Goal: Browse casually: Explore the website without a specific task or goal

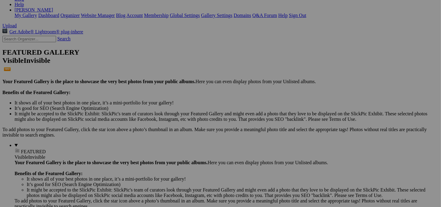
scroll to position [126, 0]
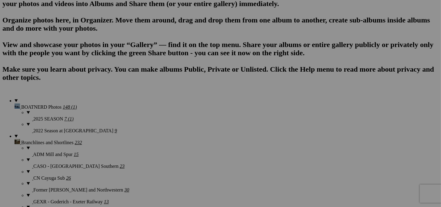
scroll to position [403, 0]
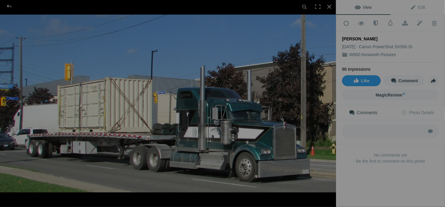
click at [327, 112] on button at bounding box center [313, 103] width 45 height 75
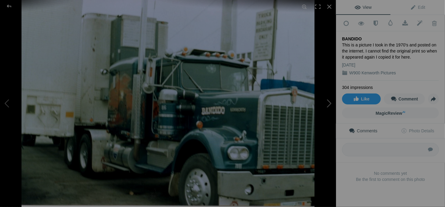
click at [327, 112] on button at bounding box center [313, 103] width 45 height 75
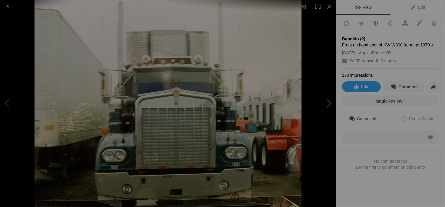
click at [327, 112] on button at bounding box center [313, 103] width 45 height 75
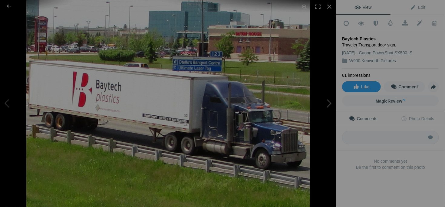
click at [327, 112] on button at bounding box center [313, 103] width 45 height 75
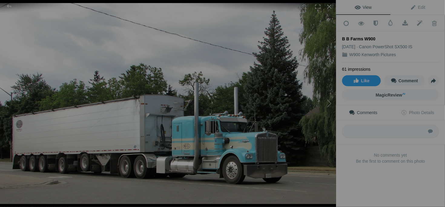
click at [327, 112] on button at bounding box center [313, 103] width 45 height 75
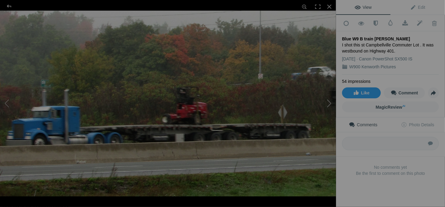
click at [327, 112] on button at bounding box center [313, 103] width 45 height 75
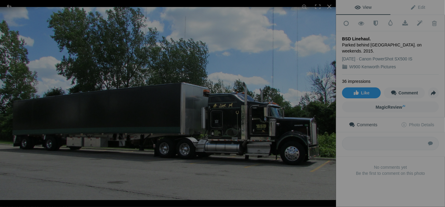
click at [327, 112] on button at bounding box center [313, 103] width 45 height 75
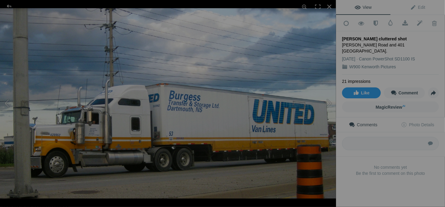
click at [327, 112] on button at bounding box center [313, 103] width 45 height 75
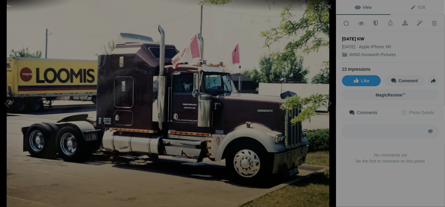
click at [327, 112] on button at bounding box center [313, 103] width 45 height 75
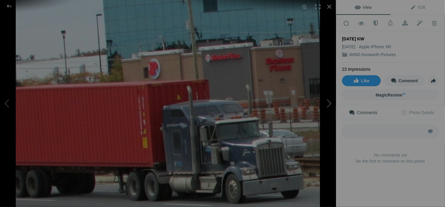
click at [327, 112] on button at bounding box center [313, 103] width 45 height 75
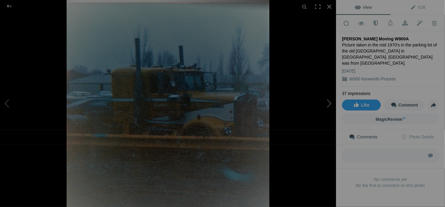
click at [327, 108] on button at bounding box center [313, 103] width 45 height 75
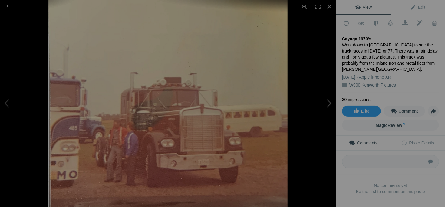
click at [327, 108] on button at bounding box center [313, 103] width 45 height 75
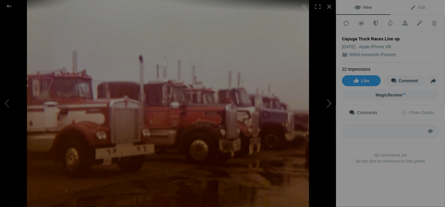
click at [327, 108] on button at bounding box center [313, 103] width 45 height 75
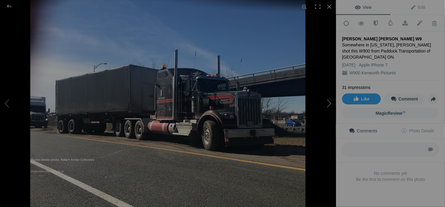
click at [327, 108] on button at bounding box center [313, 103] width 45 height 75
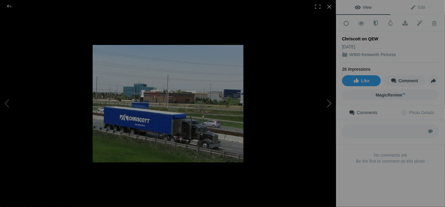
click at [327, 108] on button at bounding box center [313, 103] width 45 height 75
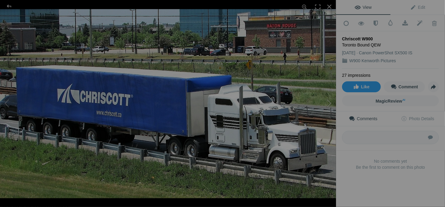
click at [327, 108] on button at bounding box center [313, 103] width 45 height 75
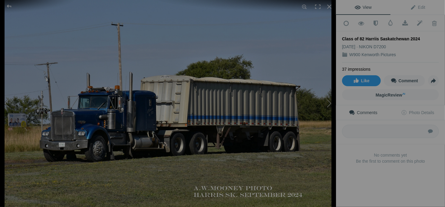
click at [327, 108] on button at bounding box center [313, 103] width 45 height 75
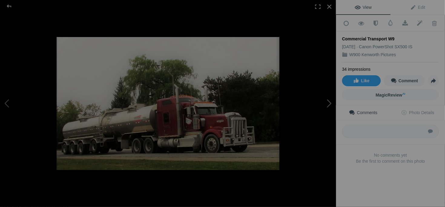
click at [327, 108] on button at bounding box center [313, 103] width 45 height 75
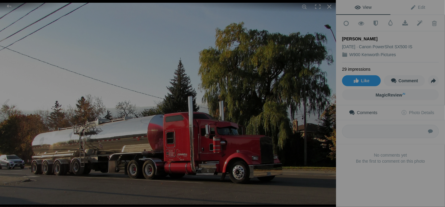
click at [327, 108] on button at bounding box center [313, 103] width 45 height 75
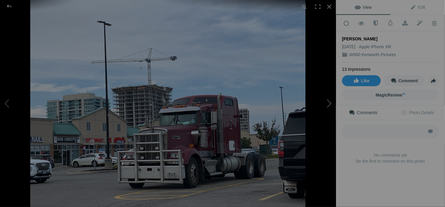
click at [327, 108] on button at bounding box center [313, 103] width 45 height 75
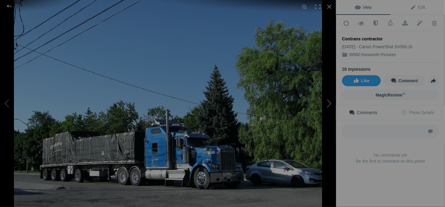
click at [327, 108] on button at bounding box center [313, 103] width 45 height 75
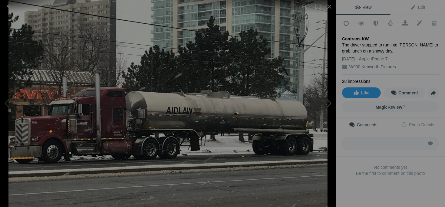
click at [327, 108] on button at bounding box center [313, 103] width 45 height 75
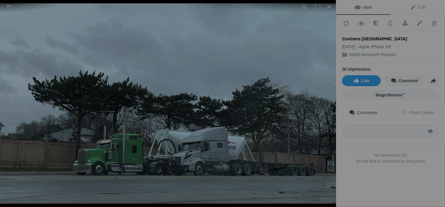
click at [327, 108] on button at bounding box center [313, 103] width 45 height 75
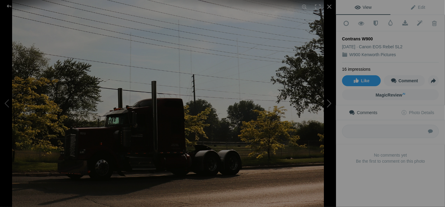
click at [327, 108] on button at bounding box center [313, 103] width 45 height 75
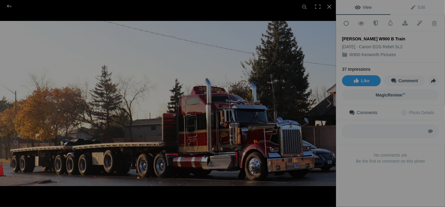
click at [327, 108] on button at bounding box center [313, 103] width 45 height 75
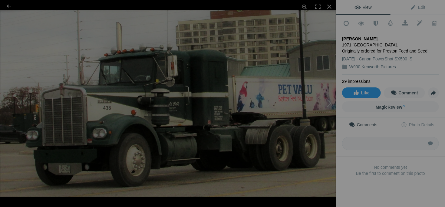
click at [327, 108] on button at bounding box center [313, 103] width 45 height 75
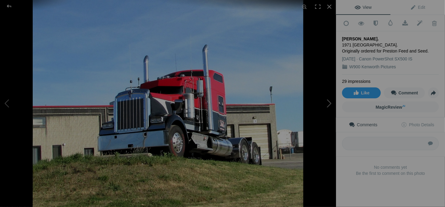
click at [327, 108] on button at bounding box center [313, 103] width 45 height 75
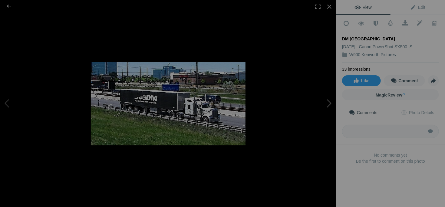
click at [327, 108] on button at bounding box center [313, 103] width 45 height 75
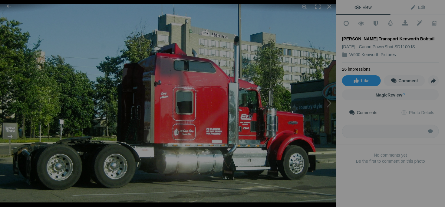
click at [327, 108] on button at bounding box center [313, 103] width 45 height 75
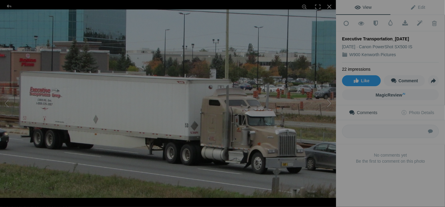
click at [327, 108] on button at bounding box center [313, 103] width 45 height 75
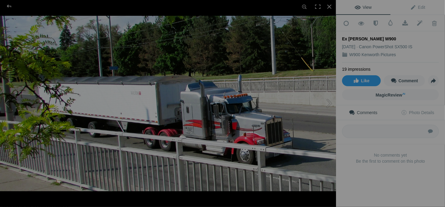
click at [327, 108] on button at bounding box center [313, 103] width 45 height 75
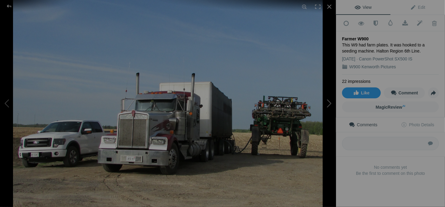
click at [327, 108] on button at bounding box center [313, 103] width 45 height 75
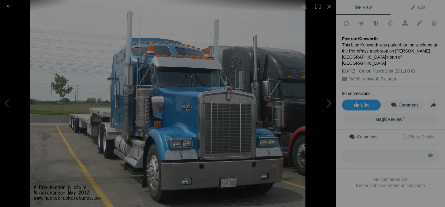
click at [327, 108] on button at bounding box center [313, 103] width 45 height 75
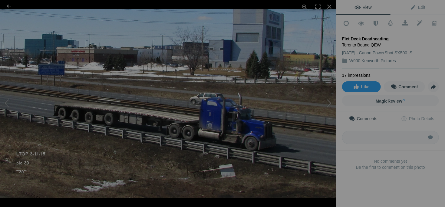
click at [327, 108] on button at bounding box center [313, 103] width 45 height 75
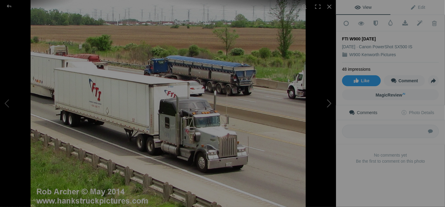
click at [327, 108] on button at bounding box center [313, 103] width 45 height 75
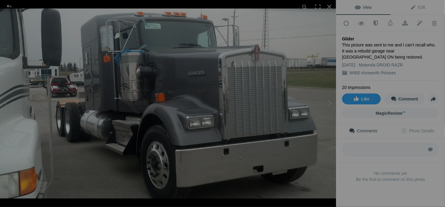
click at [327, 108] on button at bounding box center [313, 103] width 45 height 75
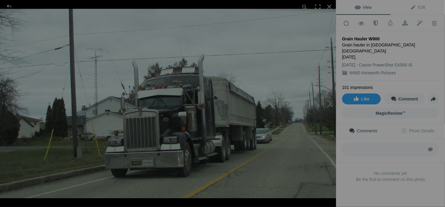
click at [327, 108] on button at bounding box center [313, 103] width 45 height 75
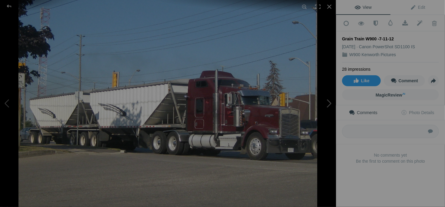
click at [327, 108] on button at bounding box center [313, 103] width 45 height 75
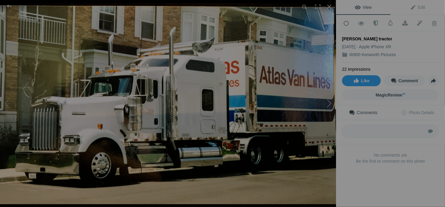
click at [327, 108] on button at bounding box center [313, 103] width 45 height 75
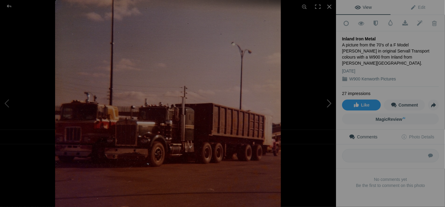
click at [327, 108] on button at bounding box center [313, 103] width 45 height 75
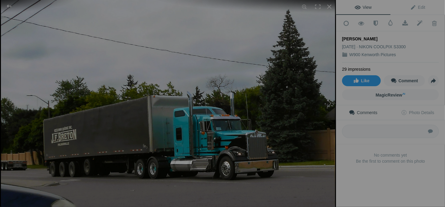
click at [327, 108] on button at bounding box center [313, 103] width 45 height 75
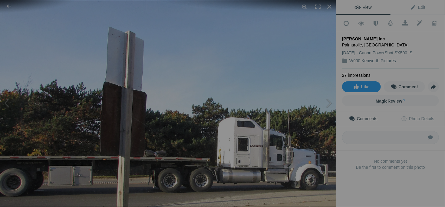
click at [327, 108] on button at bounding box center [313, 103] width 45 height 75
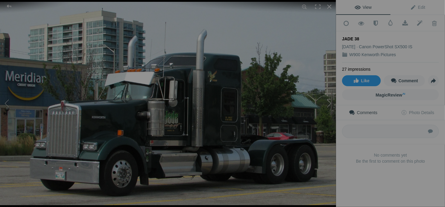
click at [327, 108] on button at bounding box center [313, 103] width 45 height 75
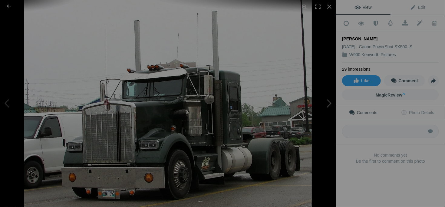
click at [327, 108] on button at bounding box center [313, 103] width 45 height 75
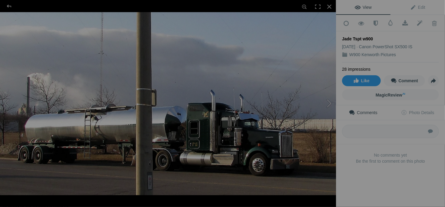
click at [327, 108] on button at bounding box center [313, 103] width 45 height 75
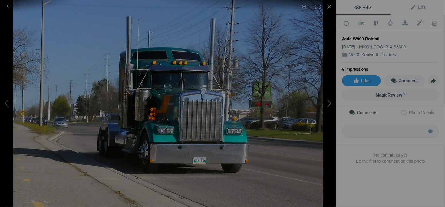
click at [327, 108] on button at bounding box center [313, 103] width 45 height 75
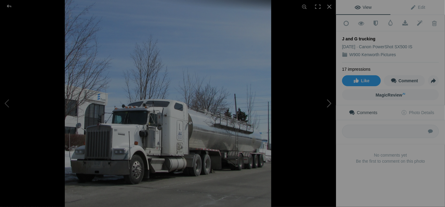
click at [327, 108] on button at bounding box center [313, 103] width 45 height 75
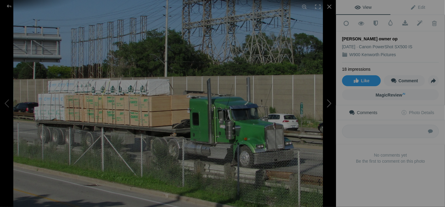
click at [327, 108] on button at bounding box center [313, 103] width 45 height 75
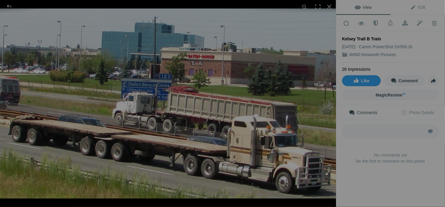
click at [327, 108] on button at bounding box center [313, 103] width 45 height 75
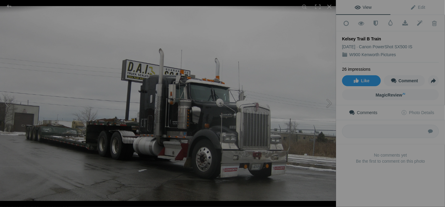
click at [327, 108] on button at bounding box center [313, 103] width 45 height 75
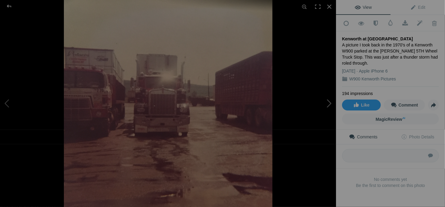
click at [327, 108] on button at bounding box center [313, 103] width 45 height 75
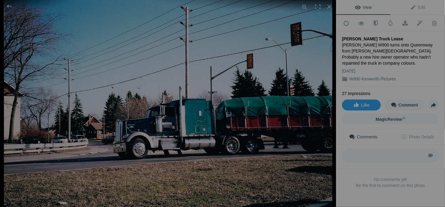
click at [327, 108] on button at bounding box center [313, 103] width 45 height 75
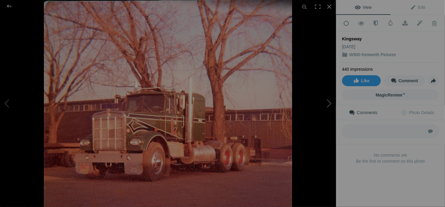
click at [327, 108] on button at bounding box center [313, 103] width 45 height 75
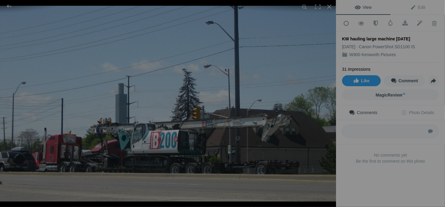
click at [327, 108] on button at bounding box center [313, 103] width 45 height 75
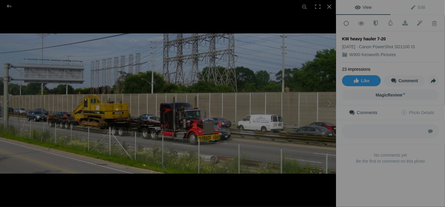
click at [327, 108] on button at bounding box center [313, 103] width 45 height 75
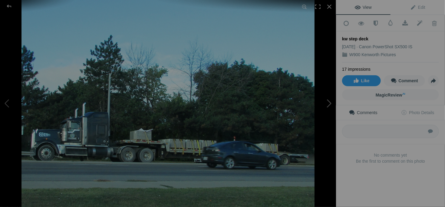
click at [327, 108] on button at bounding box center [313, 103] width 45 height 75
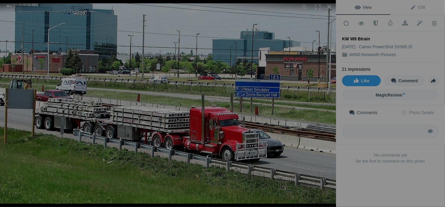
click at [327, 108] on button at bounding box center [313, 103] width 45 height 75
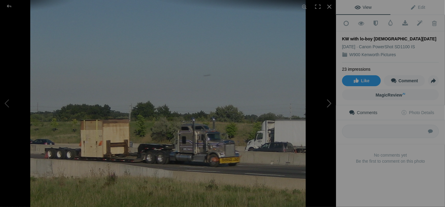
click at [327, 108] on button at bounding box center [313, 103] width 45 height 75
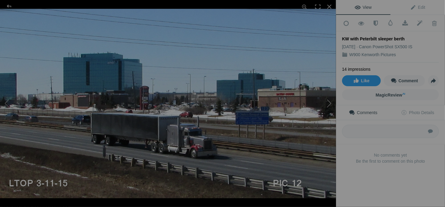
click at [327, 108] on button at bounding box center [313, 103] width 45 height 75
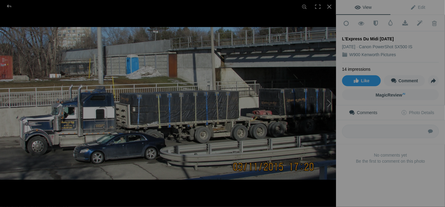
click at [327, 108] on button at bounding box center [313, 103] width 45 height 75
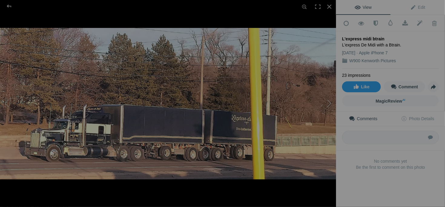
click at [327, 108] on button at bounding box center [313, 103] width 45 height 75
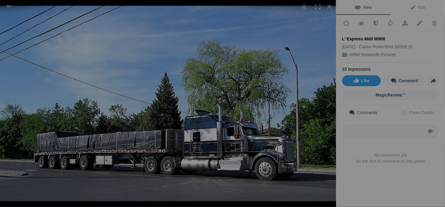
click at [327, 108] on button at bounding box center [313, 103] width 45 height 75
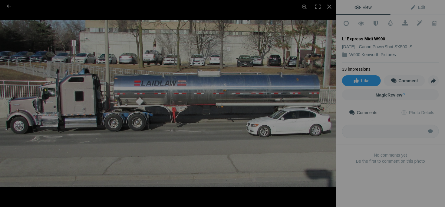
click at [327, 108] on button at bounding box center [313, 103] width 45 height 75
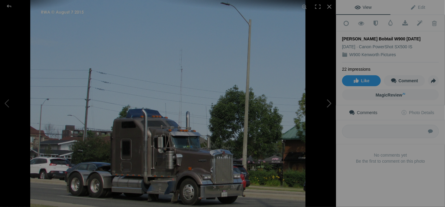
click at [327, 108] on button at bounding box center [313, 103] width 45 height 75
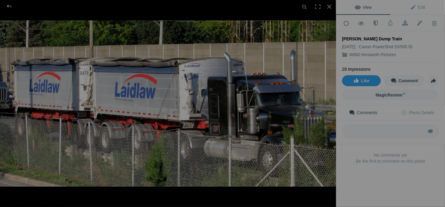
click at [327, 108] on button at bounding box center [313, 103] width 45 height 75
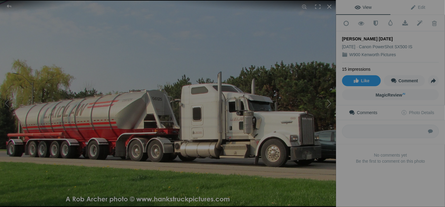
click at [327, 108] on button at bounding box center [313, 103] width 45 height 75
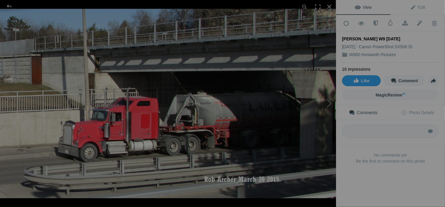
click at [327, 108] on button at bounding box center [313, 103] width 45 height 75
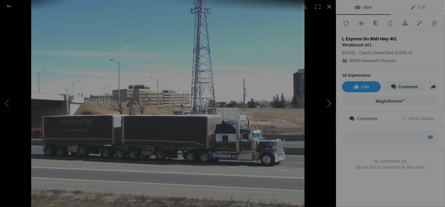
click at [327, 108] on button at bounding box center [313, 103] width 45 height 75
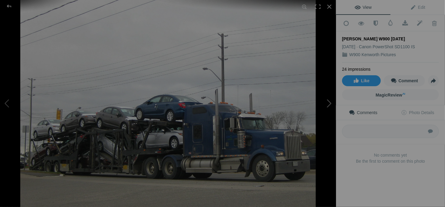
click at [327, 108] on button at bounding box center [313, 103] width 45 height 75
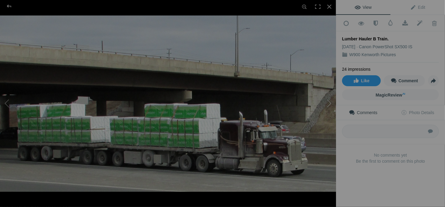
click at [327, 108] on button at bounding box center [313, 103] width 45 height 75
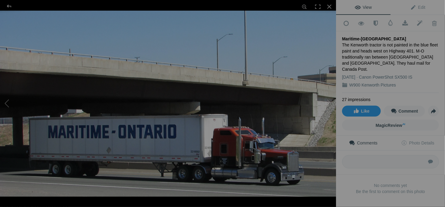
click at [327, 108] on button at bounding box center [313, 103] width 45 height 75
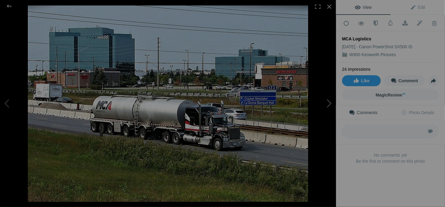
click at [327, 108] on button at bounding box center [313, 103] width 45 height 75
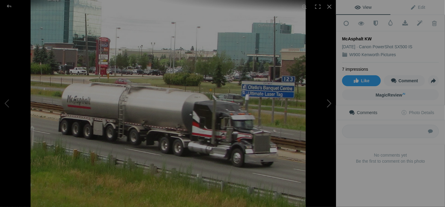
click at [327, 108] on button at bounding box center [313, 103] width 45 height 75
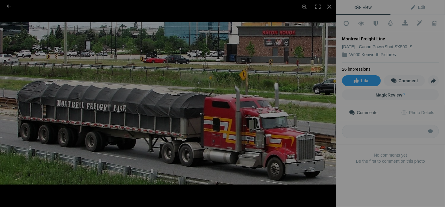
click at [327, 108] on button at bounding box center [313, 103] width 45 height 75
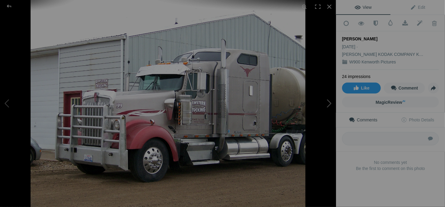
click at [327, 108] on button at bounding box center [313, 103] width 45 height 75
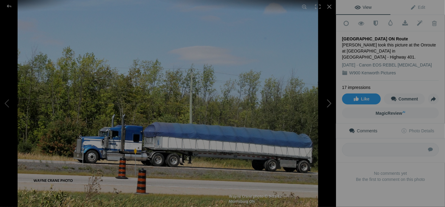
click at [327, 108] on button at bounding box center [313, 103] width 45 height 75
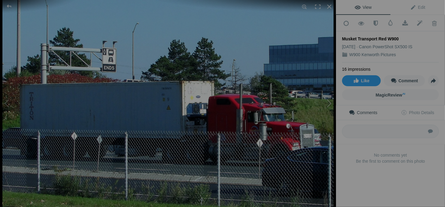
click at [327, 108] on button at bounding box center [313, 103] width 45 height 75
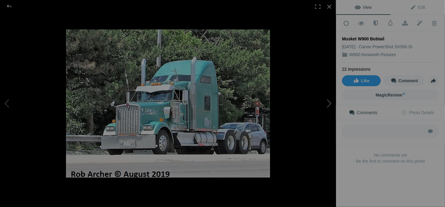
click at [327, 108] on button at bounding box center [313, 103] width 45 height 75
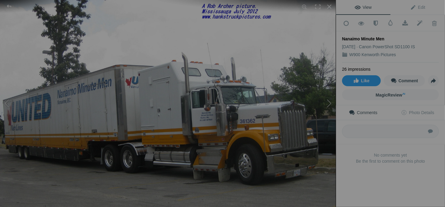
click at [327, 108] on button at bounding box center [313, 103] width 45 height 75
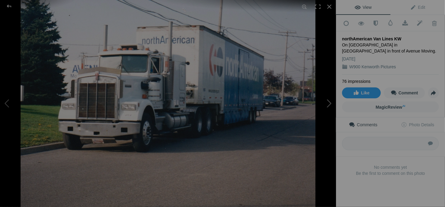
click at [327, 108] on button at bounding box center [313, 103] width 45 height 75
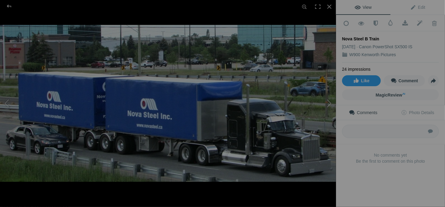
click at [327, 108] on button at bounding box center [313, 103] width 45 height 75
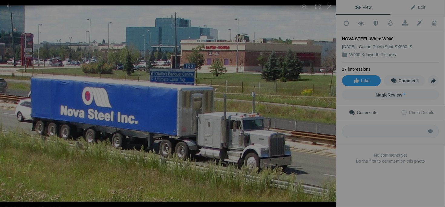
click at [327, 108] on button at bounding box center [313, 103] width 45 height 75
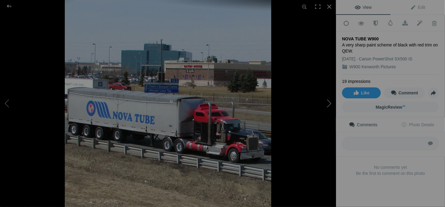
click at [327, 108] on button at bounding box center [313, 103] width 45 height 75
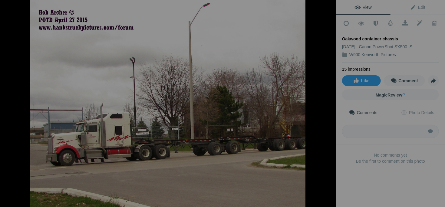
click at [327, 108] on button at bounding box center [313, 103] width 45 height 75
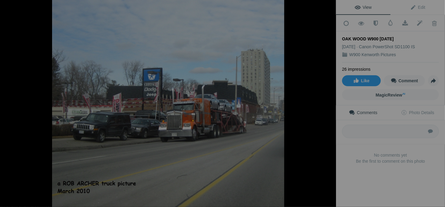
click at [327, 108] on button at bounding box center [313, 103] width 45 height 75
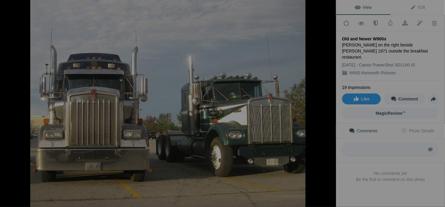
click at [327, 108] on button at bounding box center [313, 103] width 45 height 75
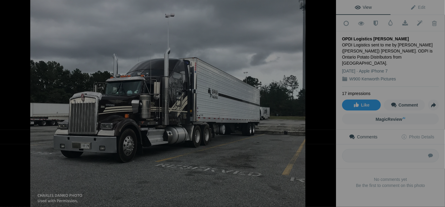
click at [327, 108] on button at bounding box center [313, 103] width 45 height 75
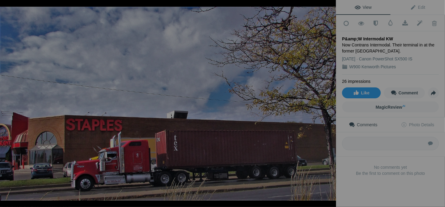
click at [327, 108] on button at bounding box center [313, 103] width 45 height 75
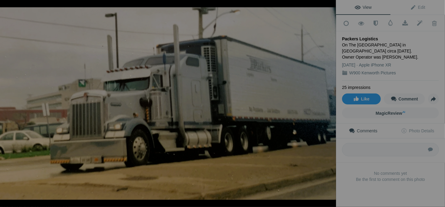
click at [327, 108] on button at bounding box center [313, 103] width 45 height 75
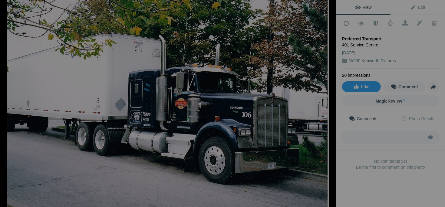
click at [327, 108] on button at bounding box center [313, 103] width 45 height 75
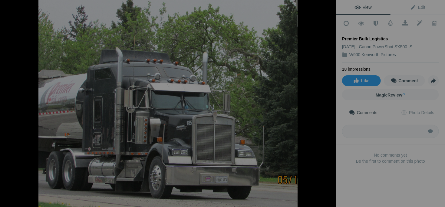
click at [327, 108] on button at bounding box center [313, 103] width 45 height 75
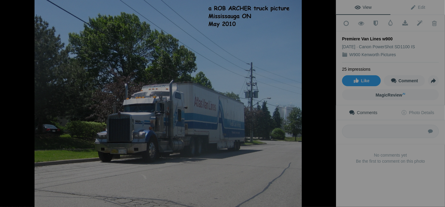
click at [327, 108] on button at bounding box center [313, 103] width 45 height 75
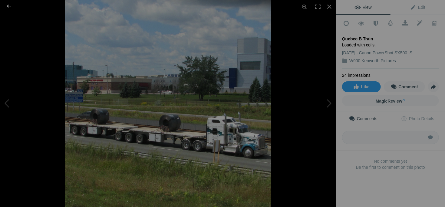
click at [7, 6] on div at bounding box center [9, 6] width 22 height 12
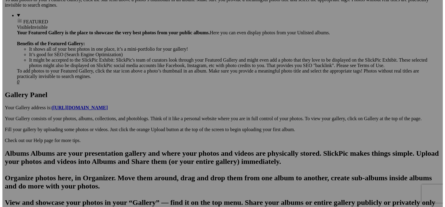
scroll to position [726, 0]
